Goal: Check status: Check status

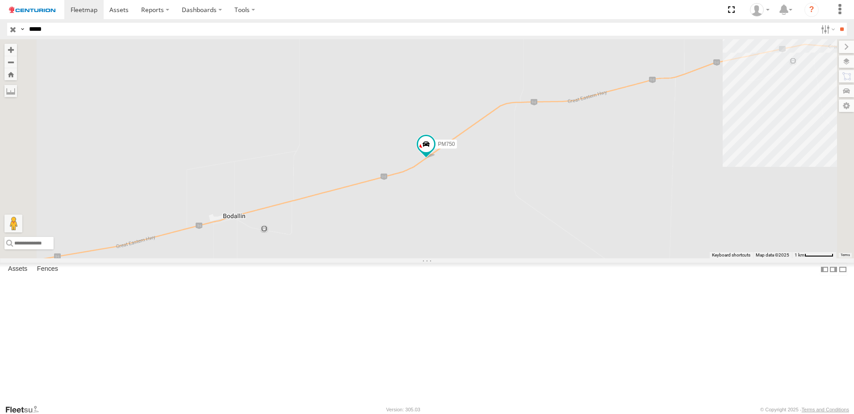
drag, startPoint x: 425, startPoint y: 327, endPoint x: 463, endPoint y: 261, distance: 76.6
click at [462, 258] on div "PM750" at bounding box center [427, 148] width 854 height 219
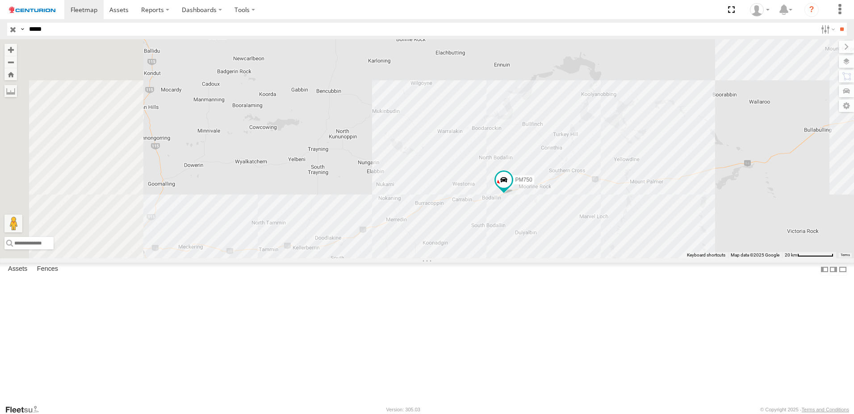
drag, startPoint x: 431, startPoint y: 323, endPoint x: 554, endPoint y: 294, distance: 126.5
click at [569, 258] on div "PM750" at bounding box center [427, 148] width 854 height 219
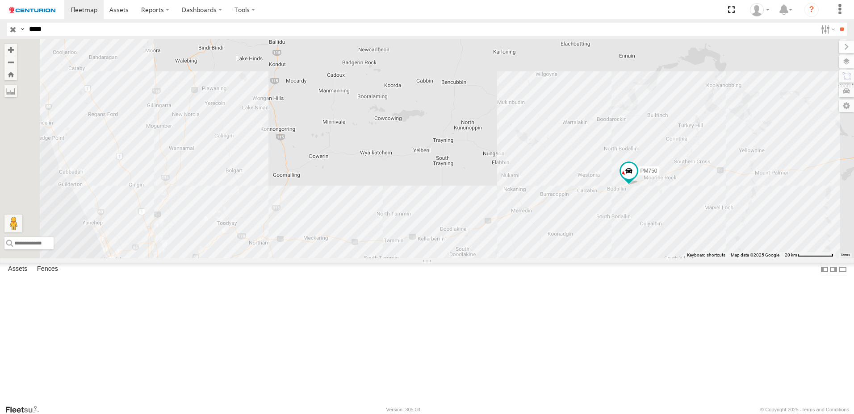
click at [0, 0] on div "PM750" at bounding box center [0, 0] width 0 height 0
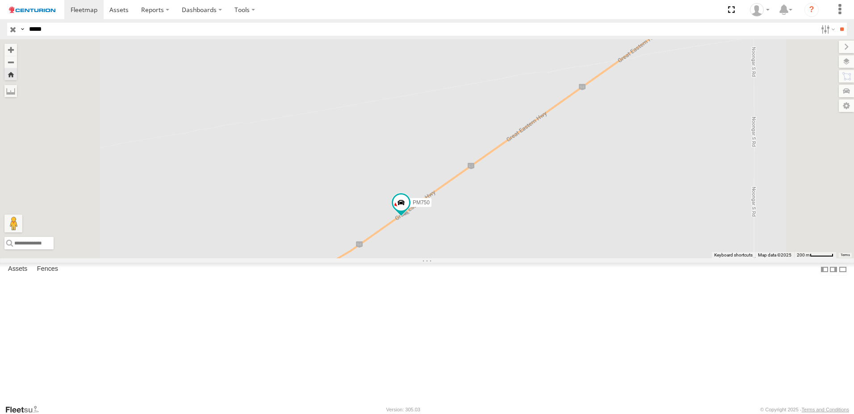
drag, startPoint x: 455, startPoint y: 350, endPoint x: 581, endPoint y: 292, distance: 138.0
click at [582, 258] on div "PM750" at bounding box center [427, 148] width 854 height 219
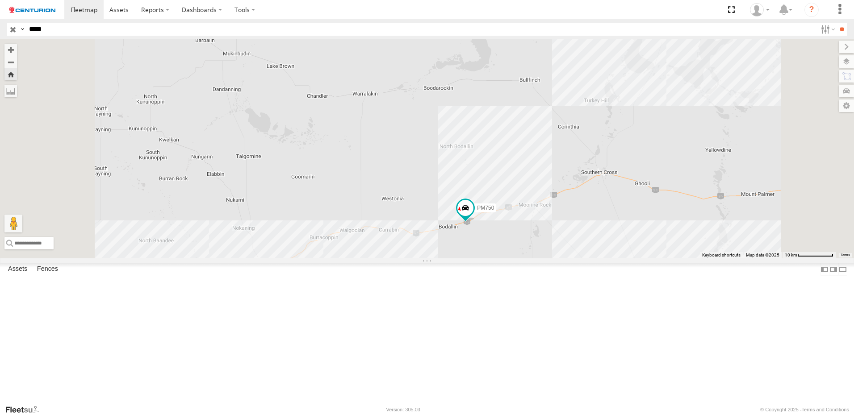
drag, startPoint x: 502, startPoint y: 338, endPoint x: 556, endPoint y: 305, distance: 63.3
click at [556, 258] on div "PM750" at bounding box center [427, 148] width 854 height 219
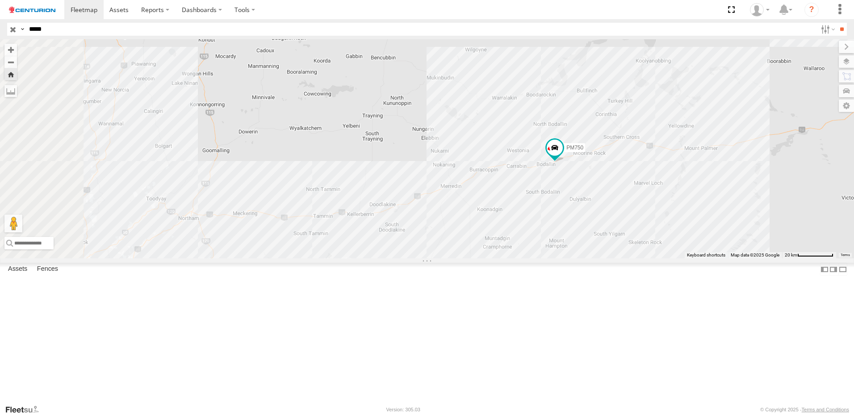
drag, startPoint x: 513, startPoint y: 329, endPoint x: 563, endPoint y: 301, distance: 57.6
click at [563, 258] on div "PM750" at bounding box center [427, 148] width 854 height 219
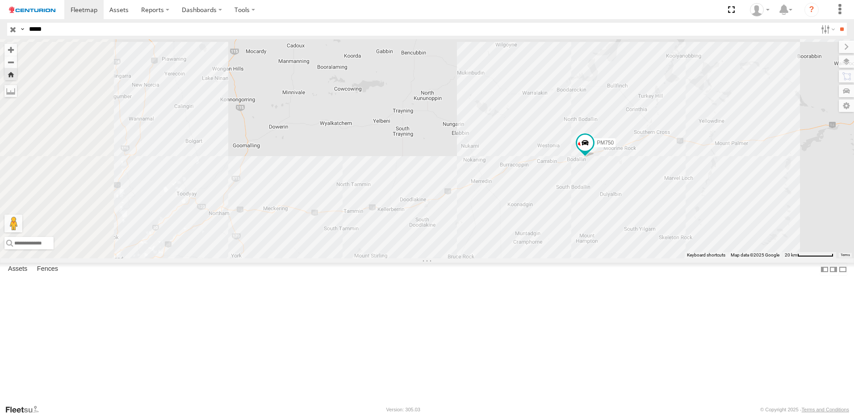
drag, startPoint x: 551, startPoint y: 312, endPoint x: 562, endPoint y: 312, distance: 11.2
click at [562, 258] on div "PM750" at bounding box center [427, 148] width 854 height 219
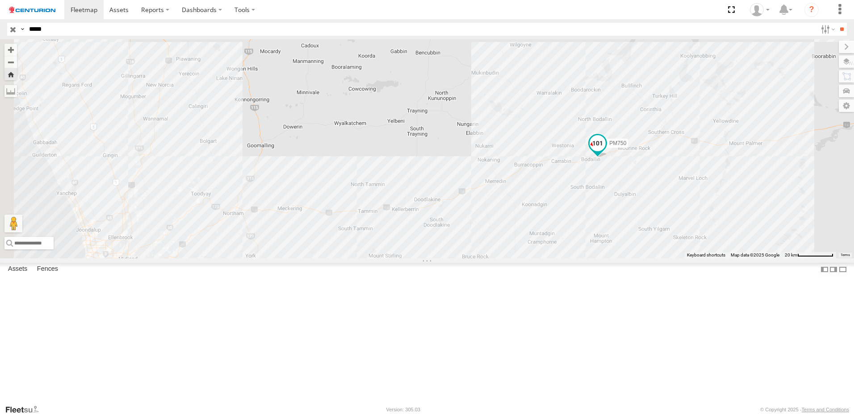
click at [605, 151] on span at bounding box center [597, 143] width 16 height 16
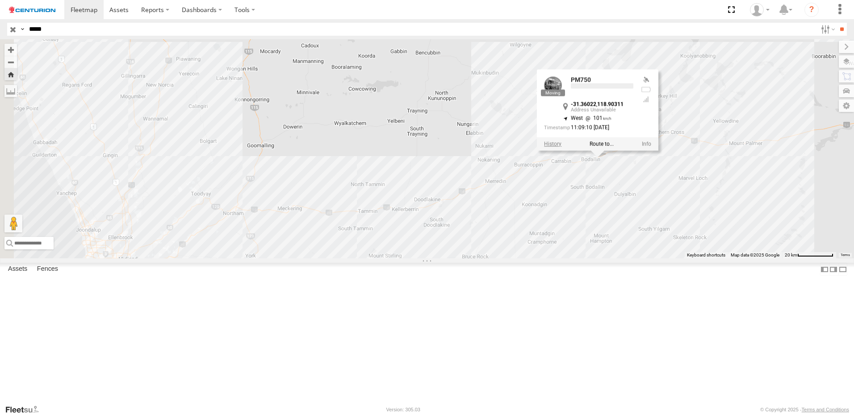
click at [561, 147] on label at bounding box center [552, 144] width 17 height 6
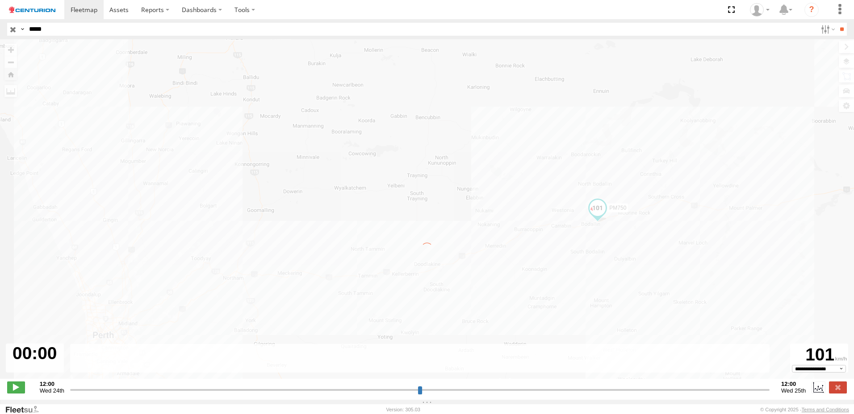
type input "**********"
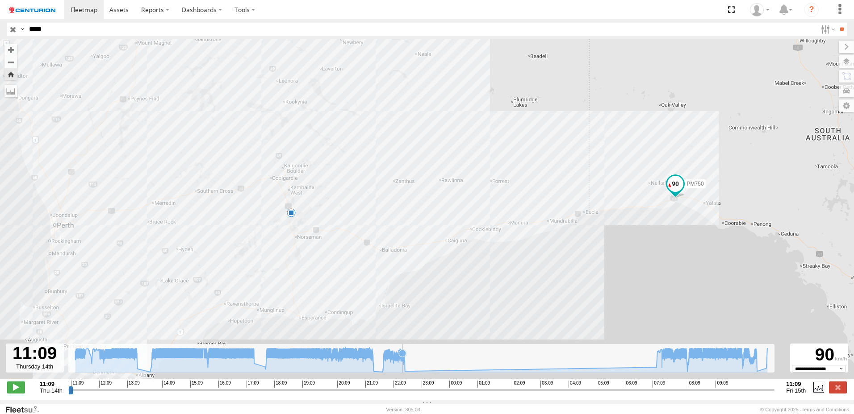
click at [403, 372] on icon at bounding box center [421, 359] width 701 height 25
click at [407, 373] on icon at bounding box center [404, 371] width 7 height 7
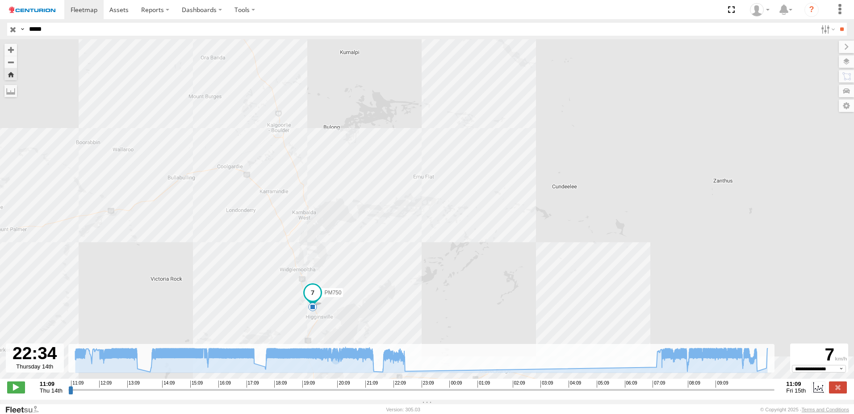
drag, startPoint x: 432, startPoint y: 290, endPoint x: 384, endPoint y: 207, distance: 95.4
click at [384, 207] on div "PM750 22:37 Thu" at bounding box center [427, 213] width 854 height 349
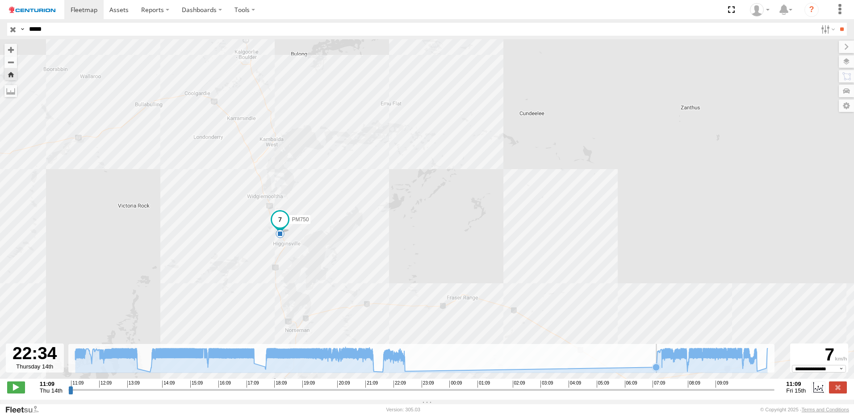
click at [656, 368] on icon at bounding box center [655, 367] width 7 height 7
click at [655, 368] on icon at bounding box center [655, 367] width 7 height 7
click at [678, 368] on icon at bounding box center [421, 359] width 701 height 25
click at [710, 366] on icon at bounding box center [421, 359] width 701 height 25
click at [737, 369] on icon at bounding box center [421, 359] width 701 height 25
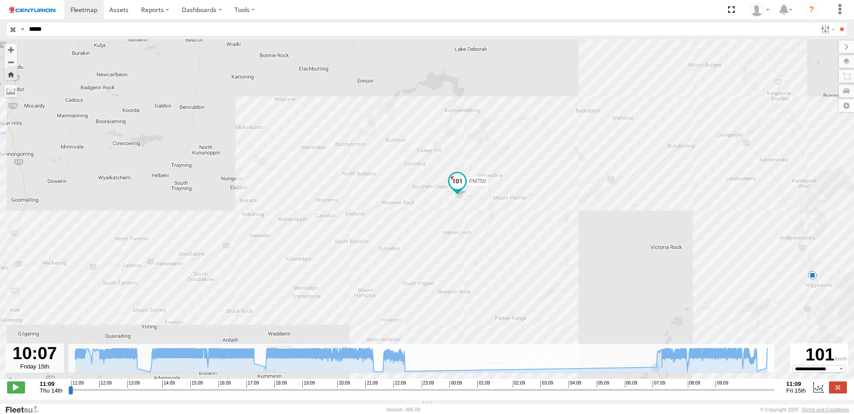
drag, startPoint x: 391, startPoint y: 302, endPoint x: 420, endPoint y: 284, distance: 33.5
click at [420, 284] on div "PM750 22:37 Thu" at bounding box center [427, 213] width 854 height 349
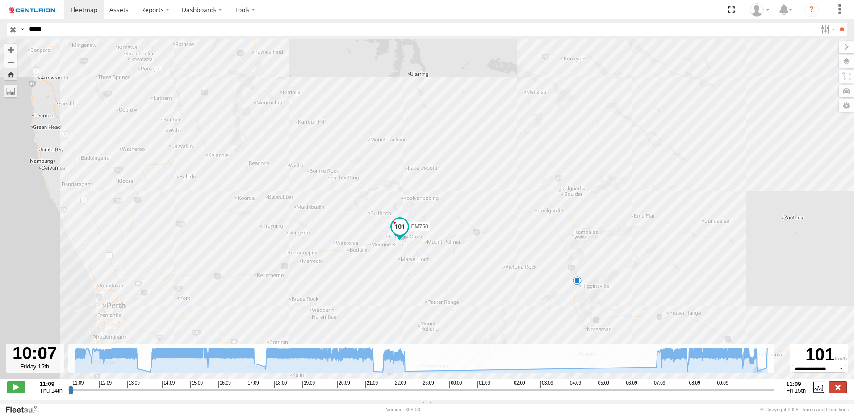
click at [840, 393] on label at bounding box center [838, 388] width 18 height 12
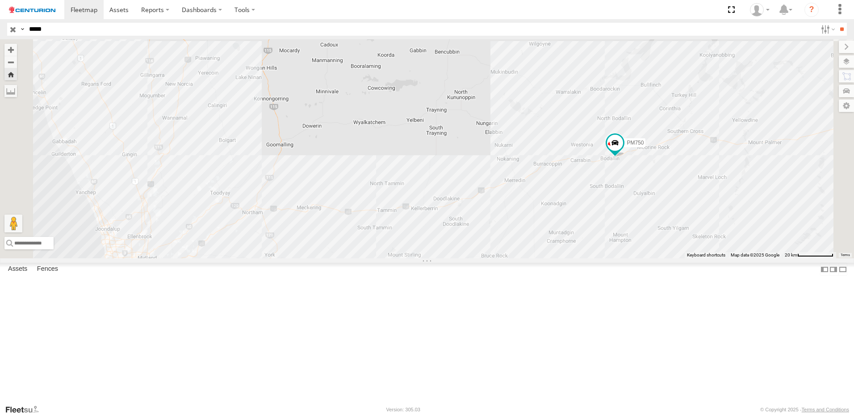
drag, startPoint x: 605, startPoint y: 300, endPoint x: 629, endPoint y: 300, distance: 23.7
click at [629, 258] on div "PM750" at bounding box center [427, 148] width 854 height 219
